Goal: Obtain resource: Download file/media

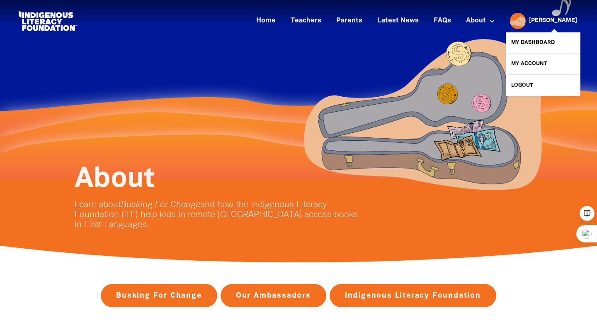
click at [579, 20] on div "[PERSON_NAME]" at bounding box center [553, 21] width 55 height 12
click at [551, 42] on link "My Dashboard" at bounding box center [543, 42] width 75 height 21
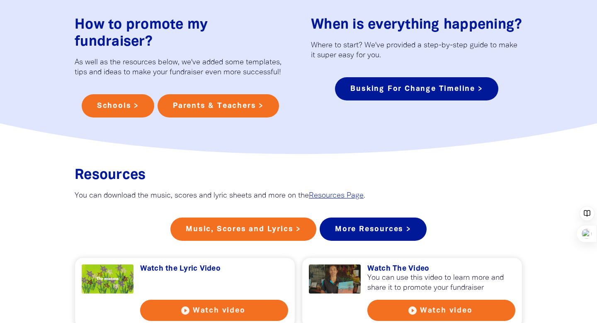
scroll to position [533, 0]
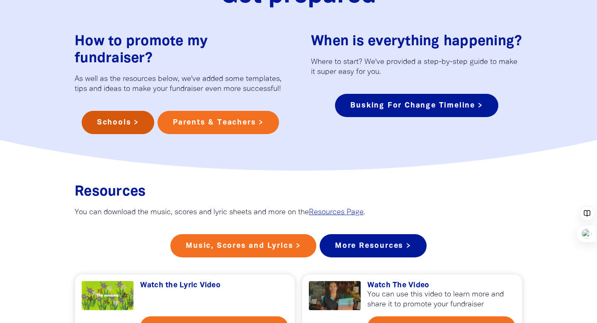
click at [130, 119] on link "Schools >" at bounding box center [118, 122] width 73 height 23
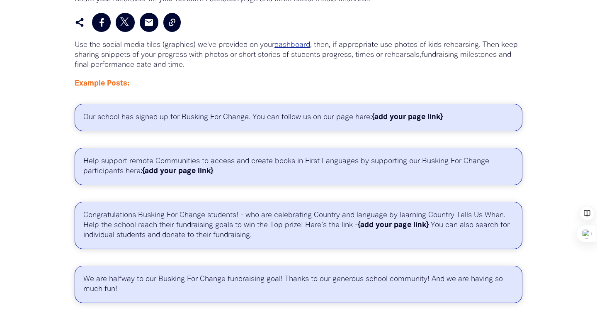
scroll to position [1666, 0]
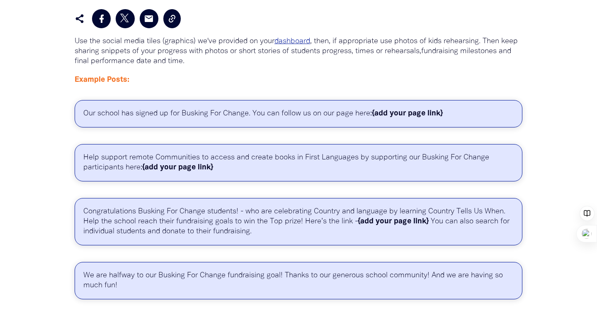
scroll to position [538, 0]
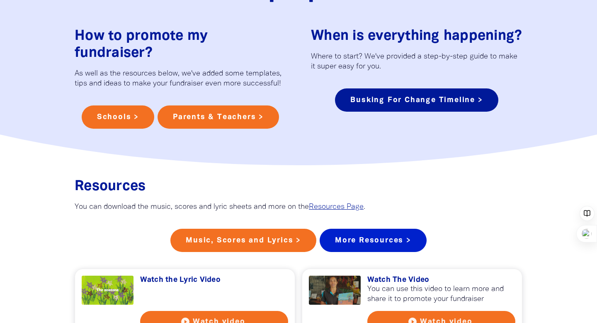
click at [394, 249] on link "More Resources >" at bounding box center [373, 240] width 107 height 23
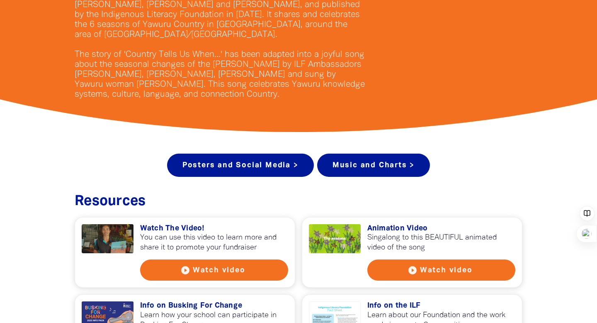
scroll to position [211, 0]
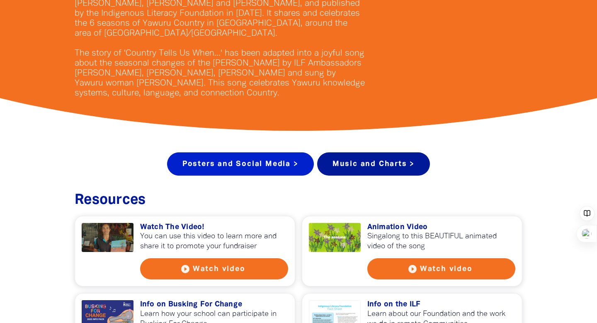
click at [258, 165] on link "Posters and Social Media >" at bounding box center [240, 163] width 147 height 23
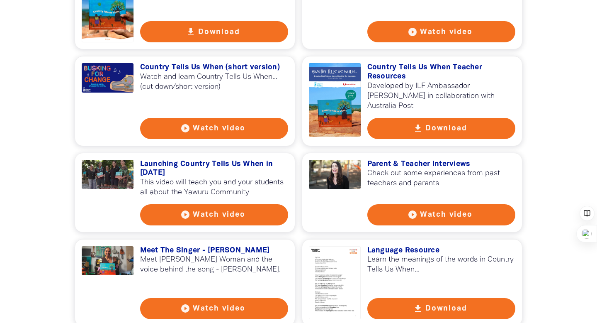
scroll to position [637, 0]
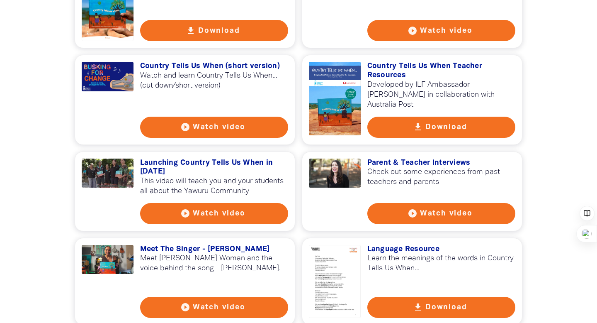
click at [428, 123] on button "get_app Download" at bounding box center [442, 127] width 149 height 21
